Goal: Task Accomplishment & Management: Use online tool/utility

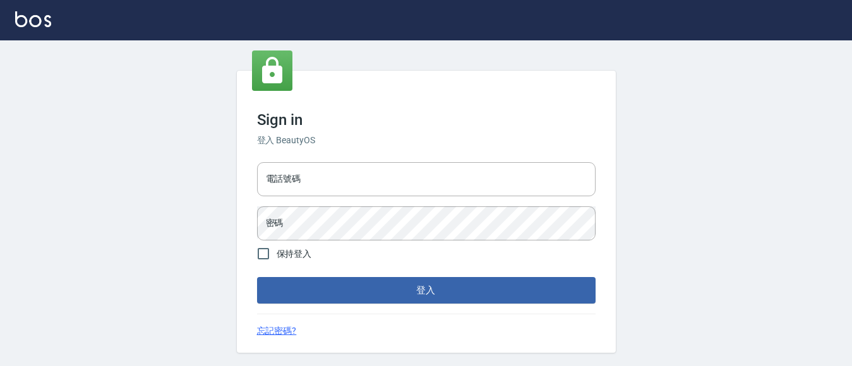
drag, startPoint x: 339, startPoint y: 184, endPoint x: 336, endPoint y: 197, distance: 13.5
click at [339, 185] on input "電話號碼" at bounding box center [426, 179] width 339 height 34
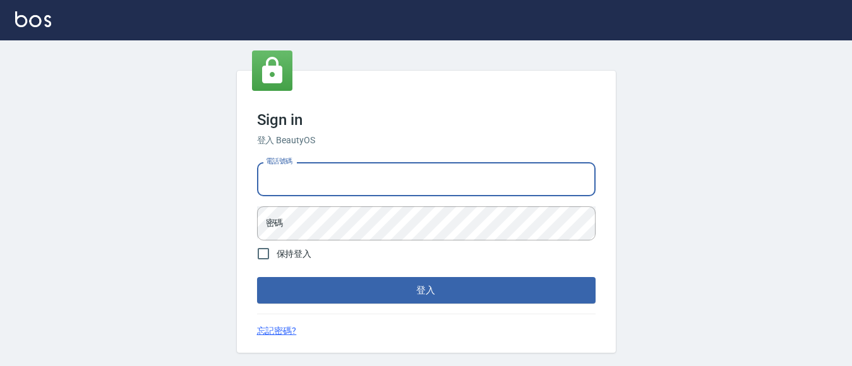
type input "7320483"
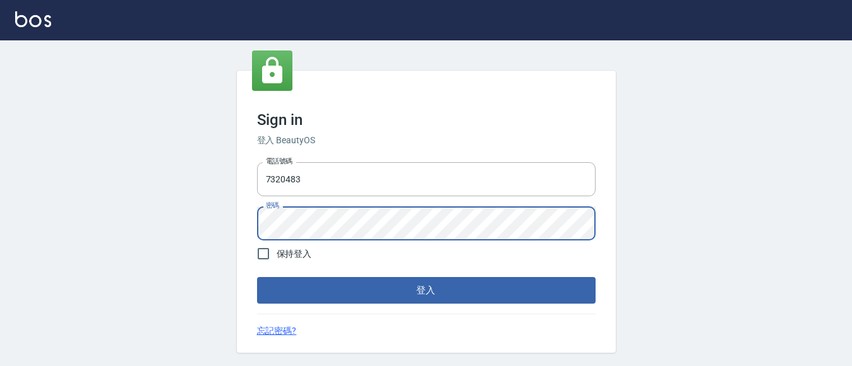
click at [257, 277] on button "登入" at bounding box center [426, 290] width 339 height 27
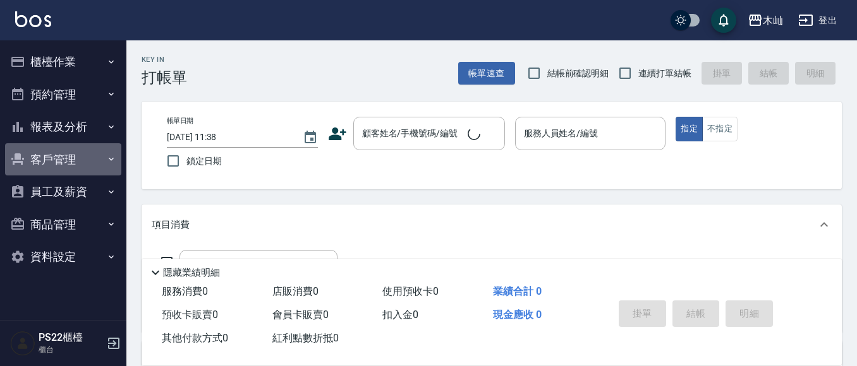
click at [57, 156] on button "客戶管理" at bounding box center [63, 159] width 116 height 33
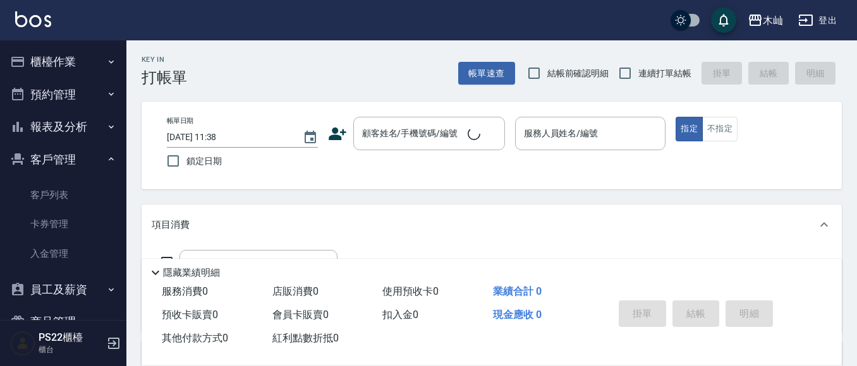
click at [68, 124] on button "報表及分析" at bounding box center [63, 127] width 116 height 33
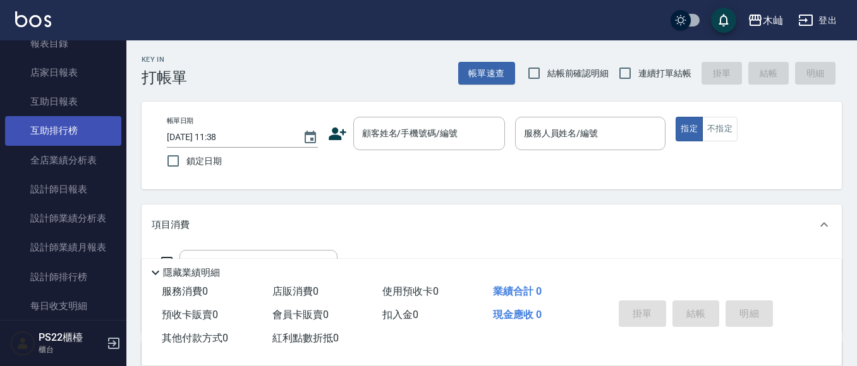
scroll to position [126, 0]
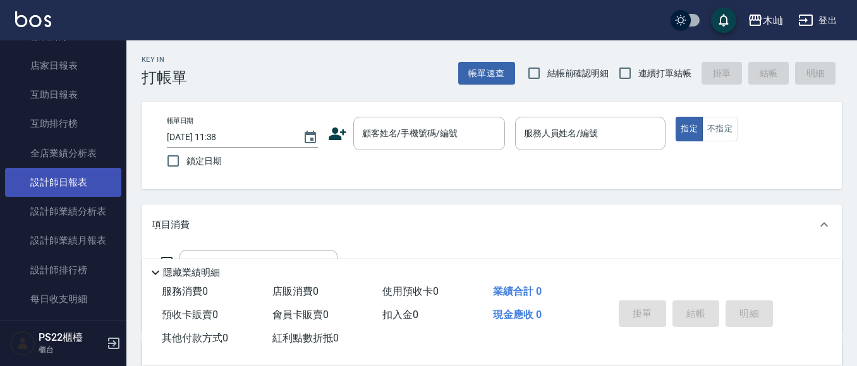
click at [78, 190] on link "設計師日報表" at bounding box center [63, 182] width 116 height 29
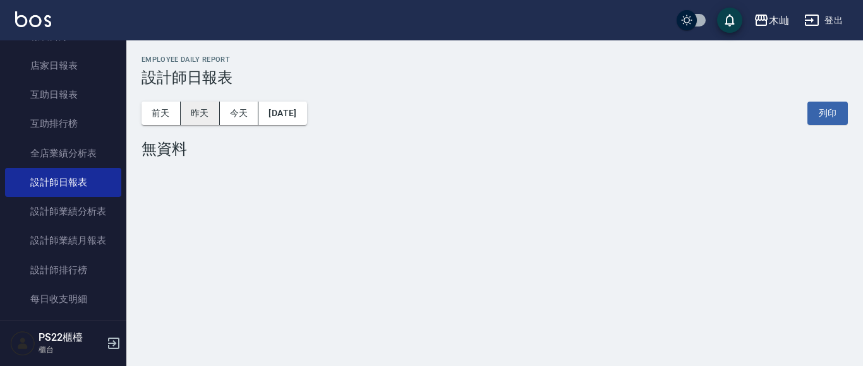
click at [195, 115] on button "昨天" at bounding box center [200, 113] width 39 height 23
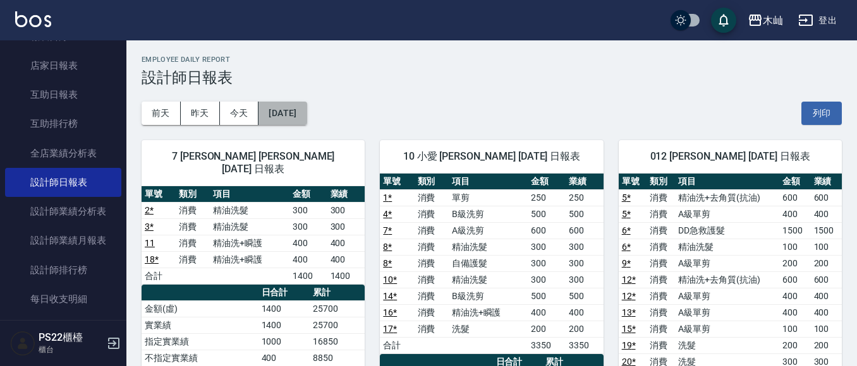
click at [263, 111] on button "[DATE]" at bounding box center [282, 113] width 48 height 23
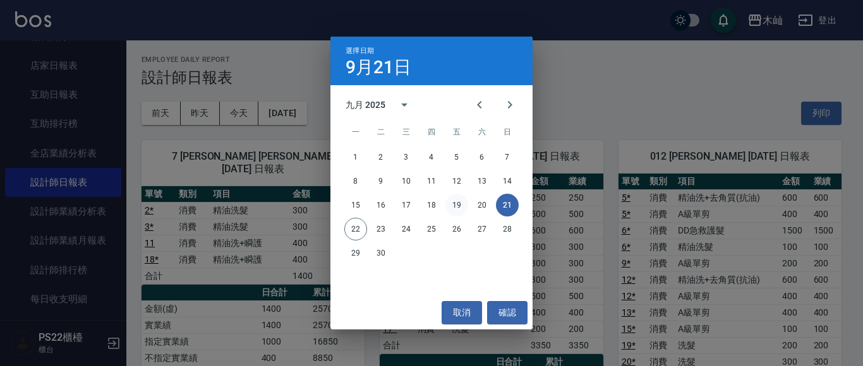
click at [449, 203] on button "19" at bounding box center [456, 205] width 23 height 23
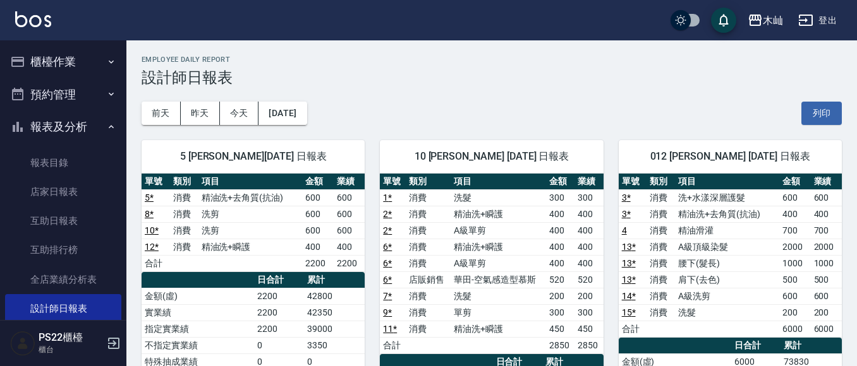
click at [48, 57] on button "櫃檯作業" at bounding box center [63, 61] width 116 height 33
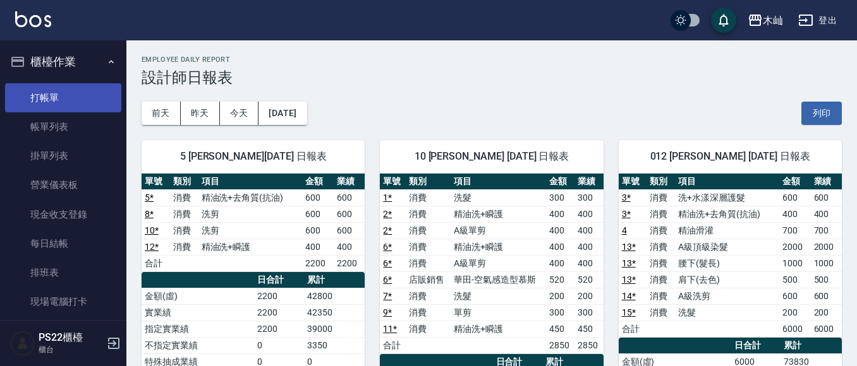
click at [44, 100] on link "打帳單" at bounding box center [63, 97] width 116 height 29
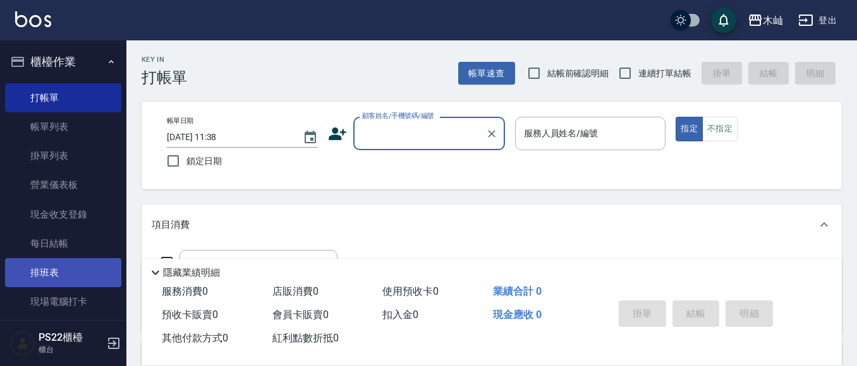
click at [68, 276] on link "排班表" at bounding box center [63, 272] width 116 height 29
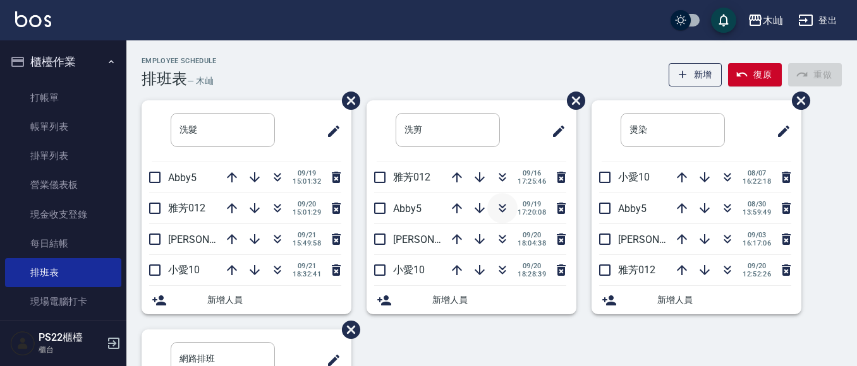
click at [498, 209] on icon "button" at bounding box center [502, 208] width 15 height 15
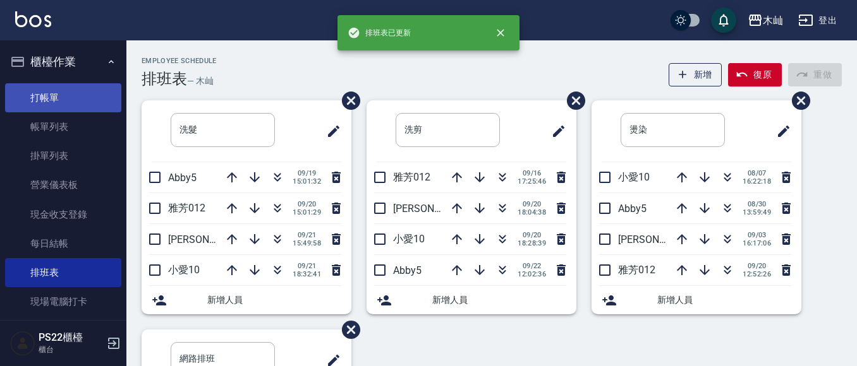
click at [69, 103] on link "打帳單" at bounding box center [63, 97] width 116 height 29
